Goal: Find specific page/section: Find specific page/section

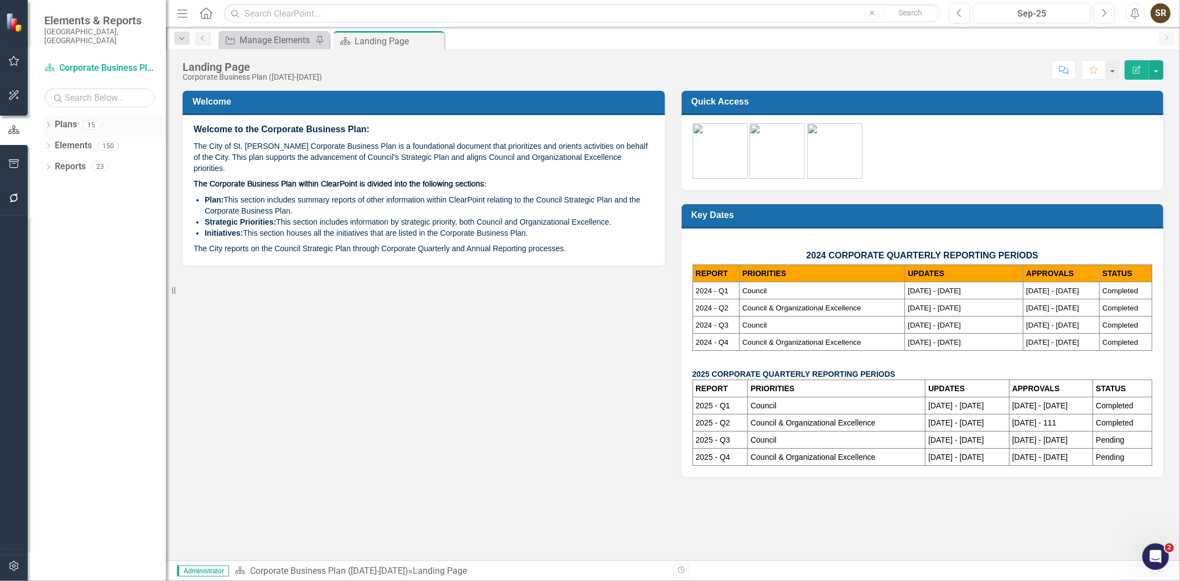
click at [47, 123] on icon "Dropdown" at bounding box center [48, 126] width 8 height 6
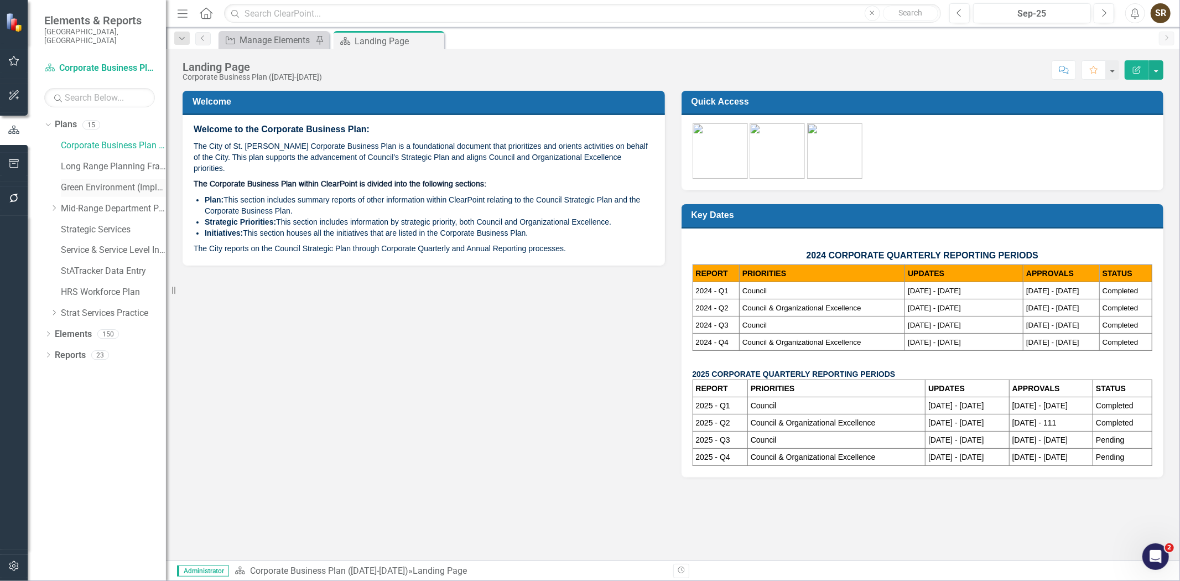
click at [86, 181] on link "Green Environment (Implementation)" at bounding box center [113, 187] width 105 height 13
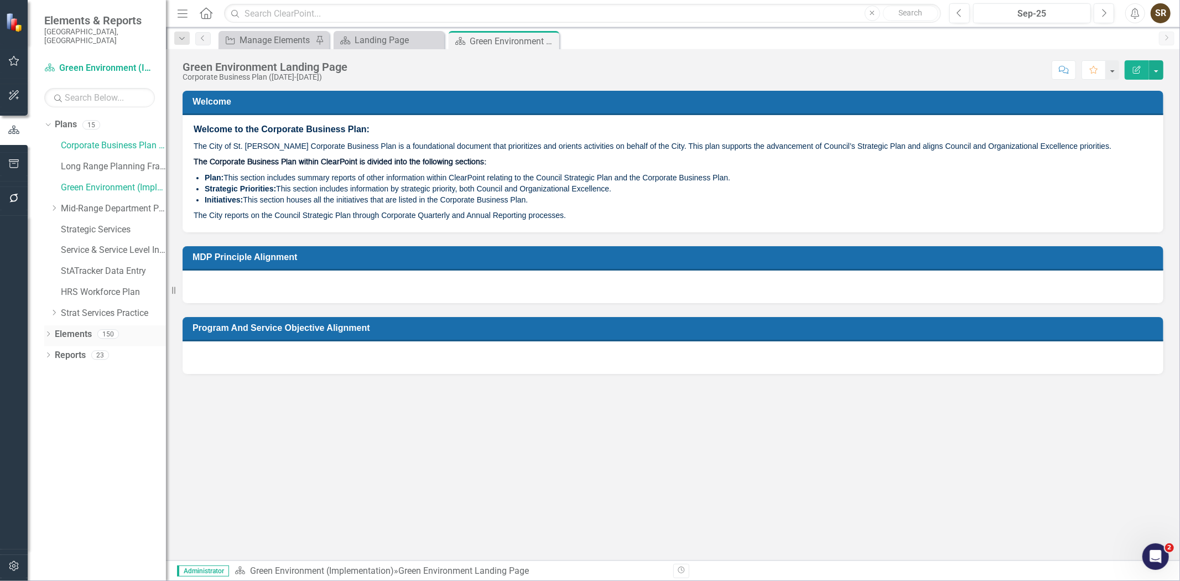
click at [46, 332] on icon "Dropdown" at bounding box center [48, 335] width 8 height 6
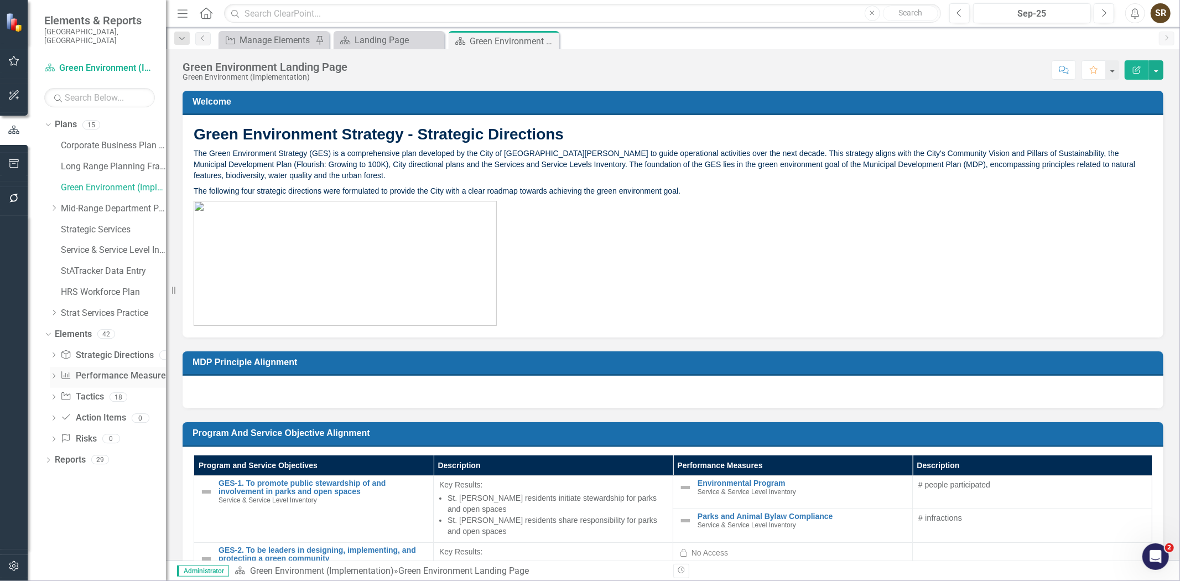
click at [103, 369] on link "Performance Measure Performance Measures" at bounding box center [114, 375] width 109 height 13
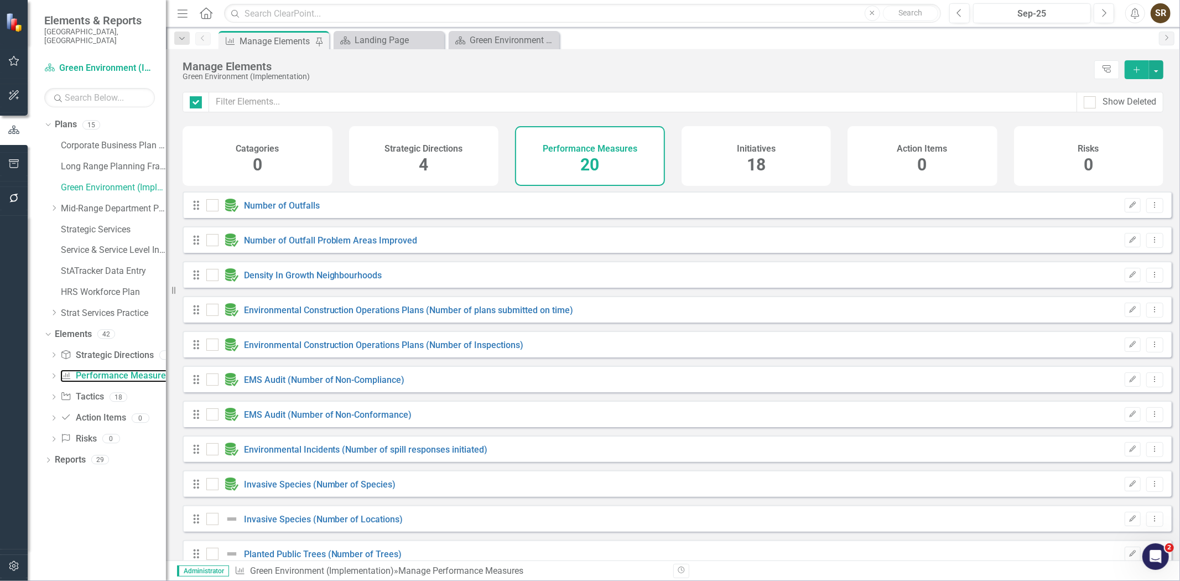
checkbox input "false"
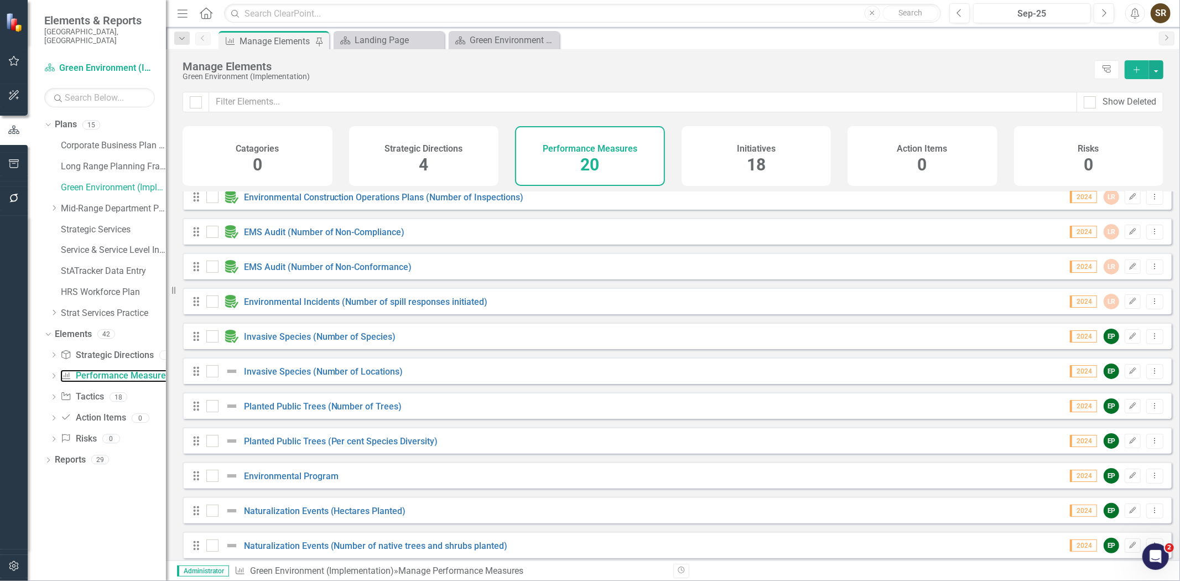
scroll to position [152, 0]
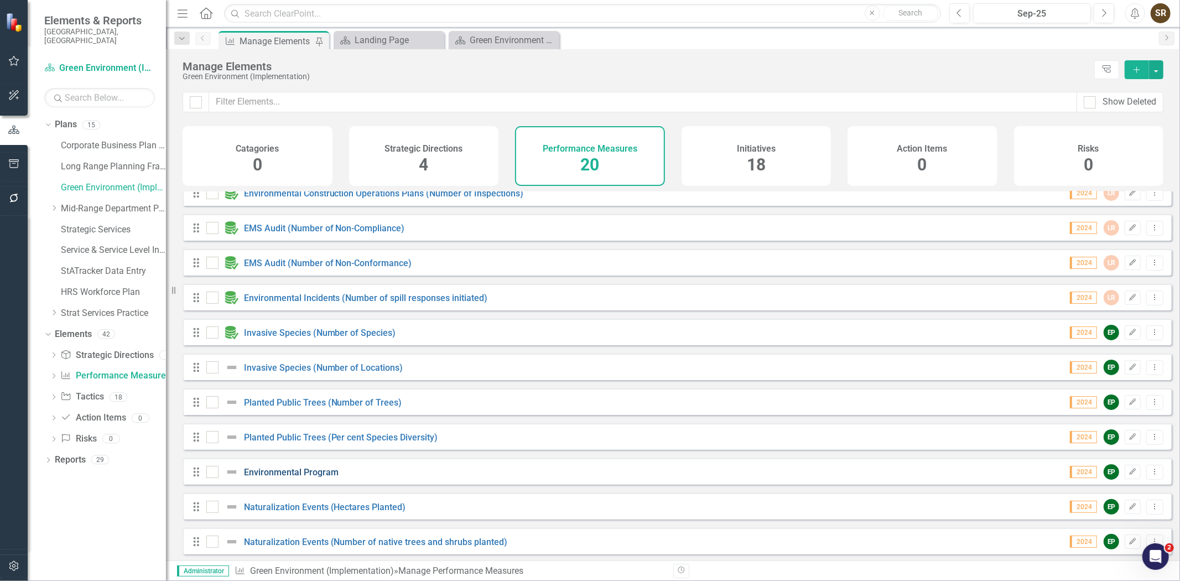
click at [306, 477] on link "Environmental Program" at bounding box center [291, 472] width 95 height 11
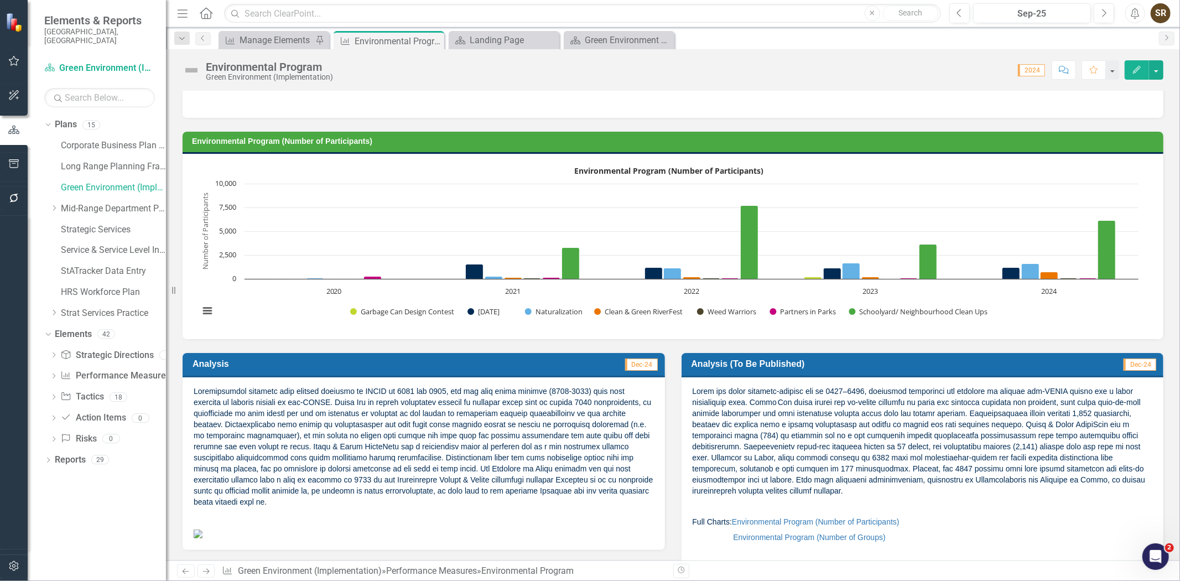
scroll to position [31, 0]
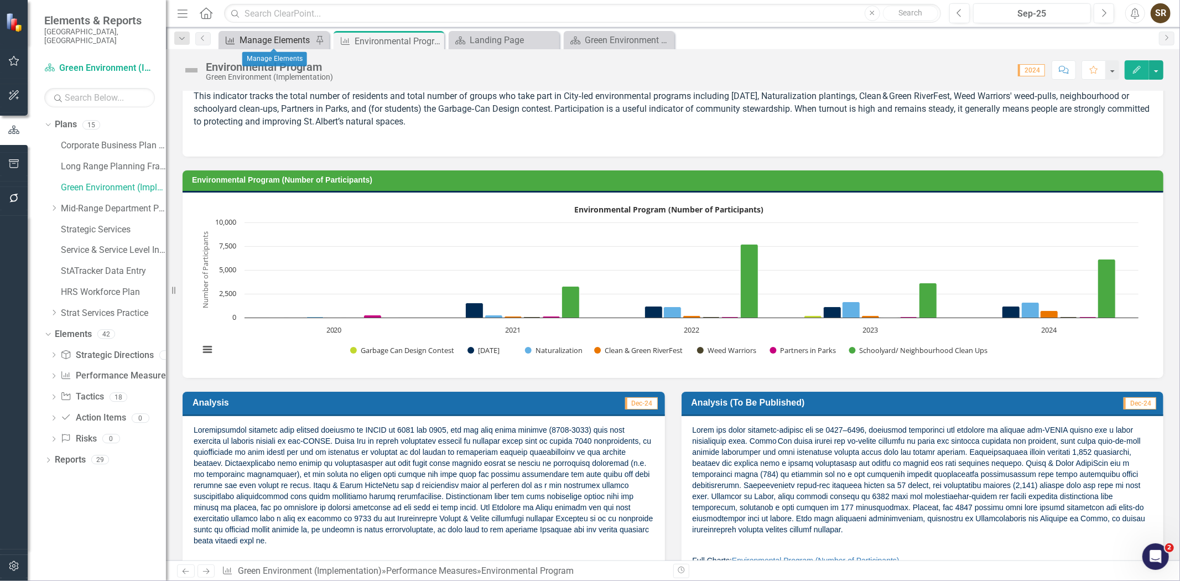
click at [291, 39] on div "Manage Elements" at bounding box center [275, 40] width 73 height 14
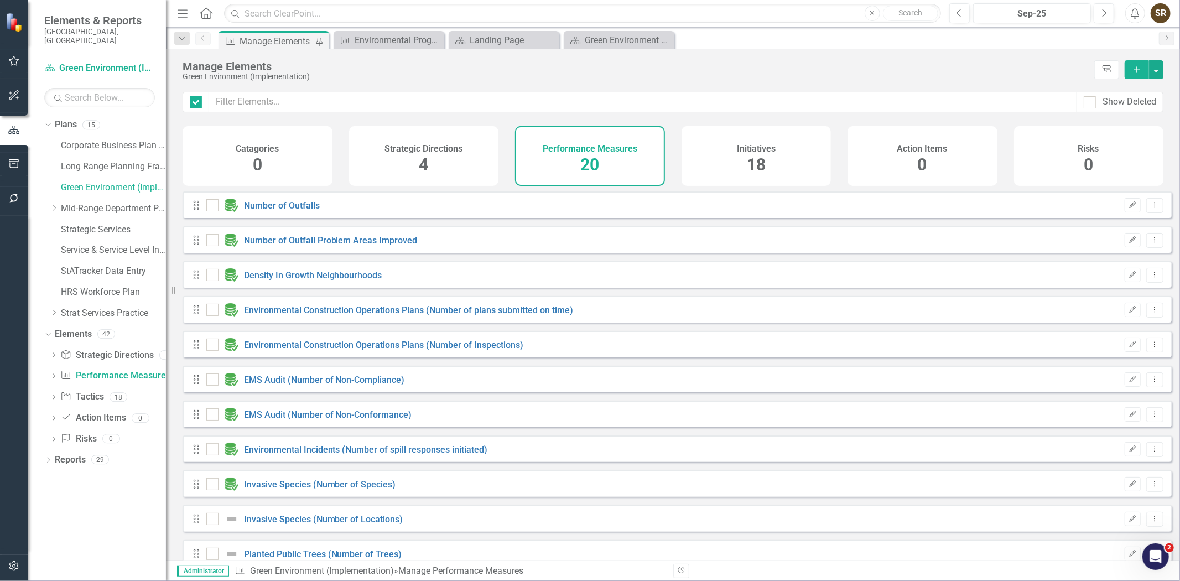
checkbox input "false"
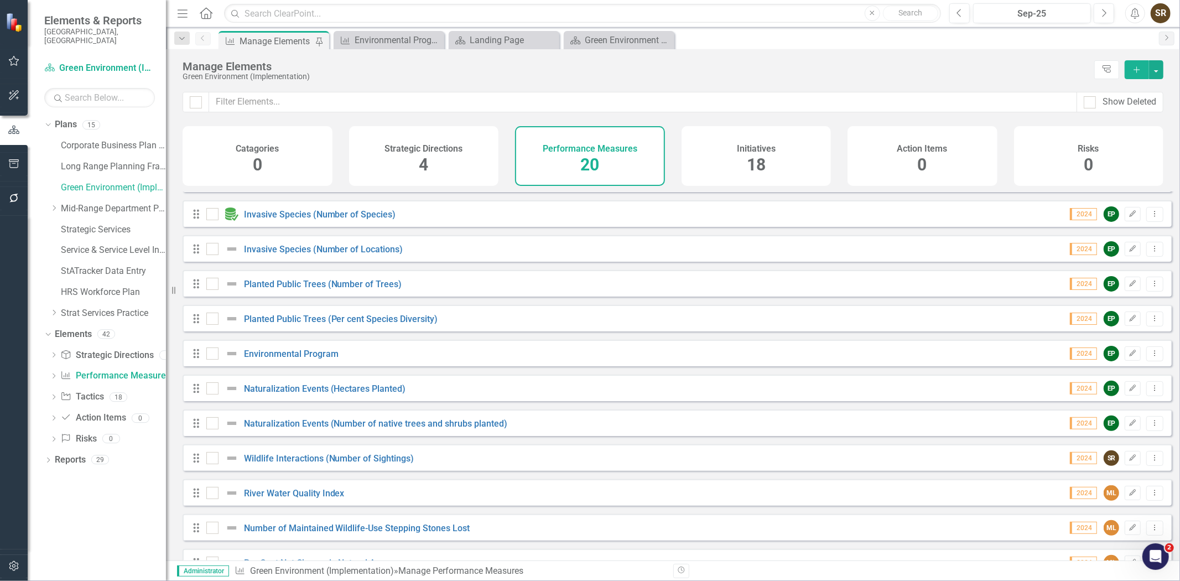
scroll to position [283, 0]
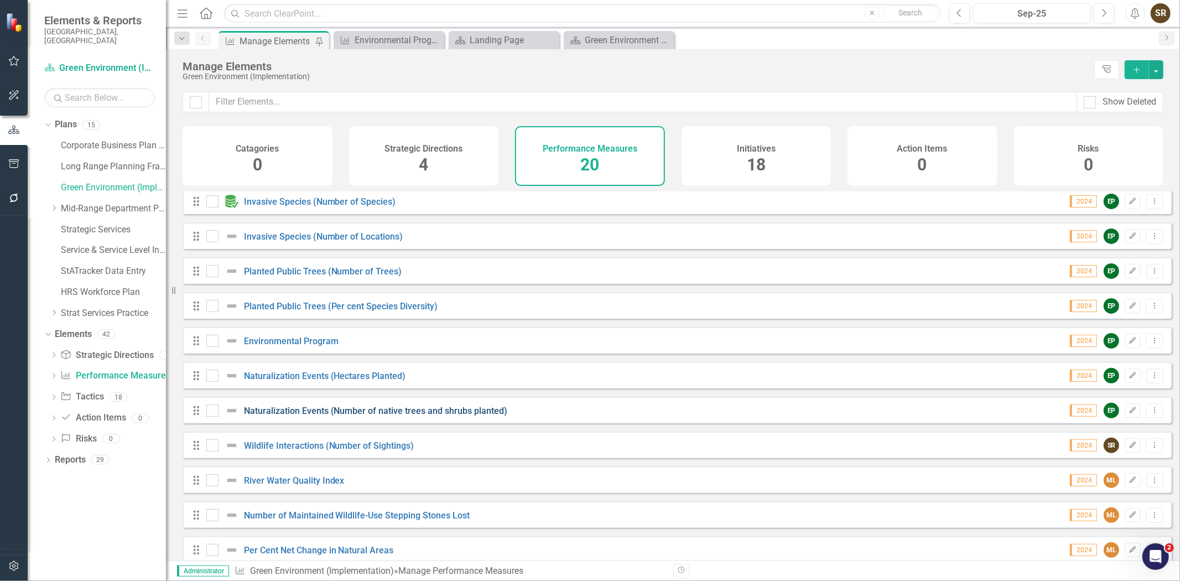
click at [450, 416] on link "Naturalization Events (Number of native trees and shrubs planted)" at bounding box center [376, 410] width 264 height 11
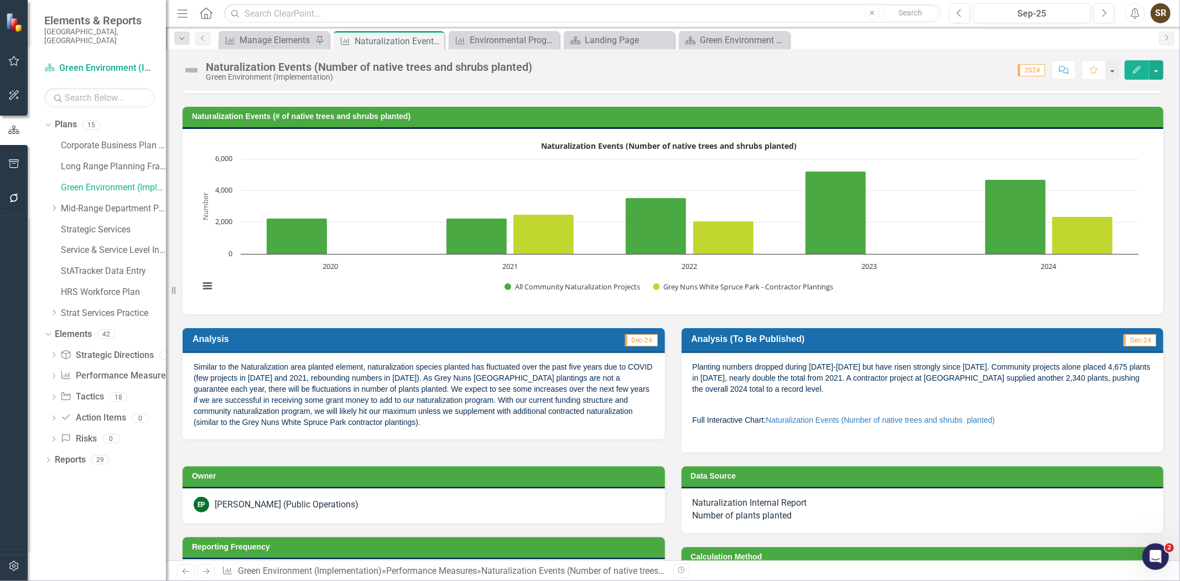
scroll to position [54, 0]
